Goal: Task Accomplishment & Management: Use online tool/utility

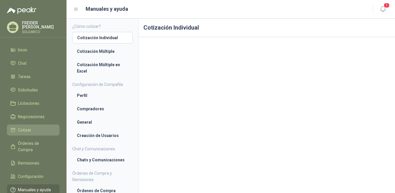
click at [28, 127] on span "Cotizar" at bounding box center [24, 130] width 13 height 6
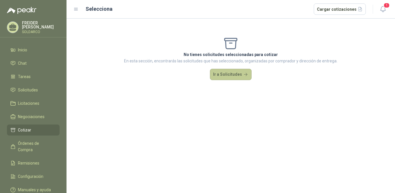
click at [239, 76] on button "Ir a Solicitudes" at bounding box center [231, 75] width 42 height 12
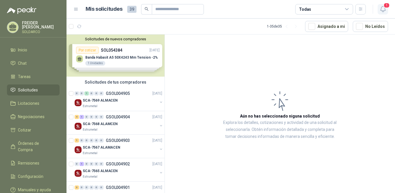
click at [384, 7] on icon "button" at bounding box center [383, 9] width 7 height 7
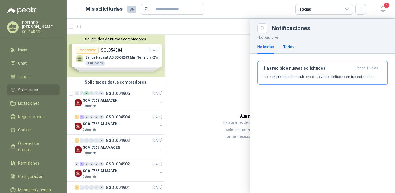
click at [294, 50] on div "Todas" at bounding box center [288, 47] width 11 height 6
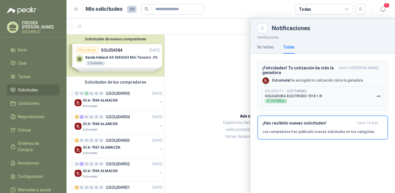
click at [378, 94] on icon "button" at bounding box center [378, 96] width 5 height 5
